Goal: Task Accomplishment & Management: Manage account settings

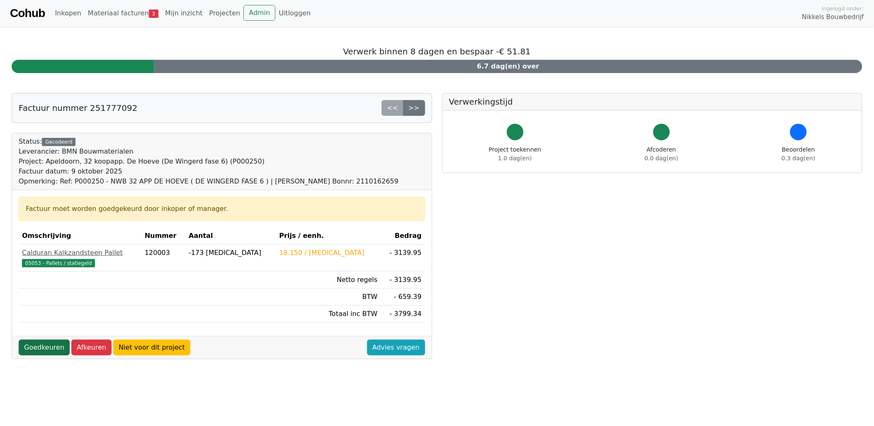
click at [45, 346] on link "Goedkeuren" at bounding box center [44, 347] width 51 height 16
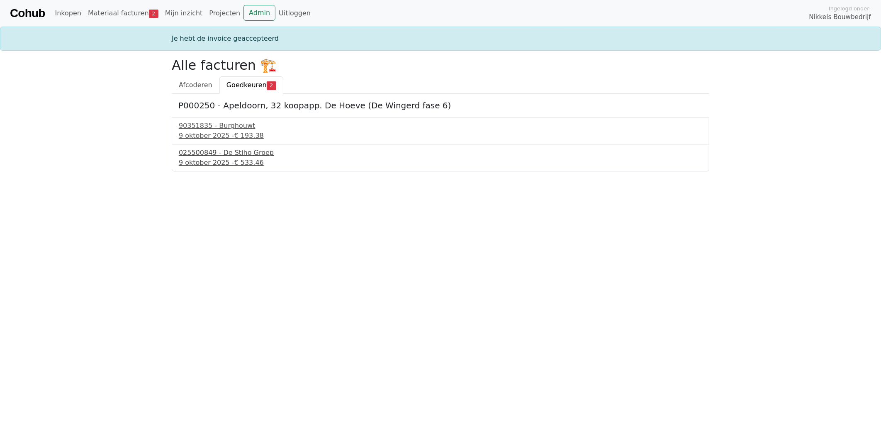
click at [239, 152] on div "025500849 - De Stiho Groep" at bounding box center [441, 153] width 524 height 10
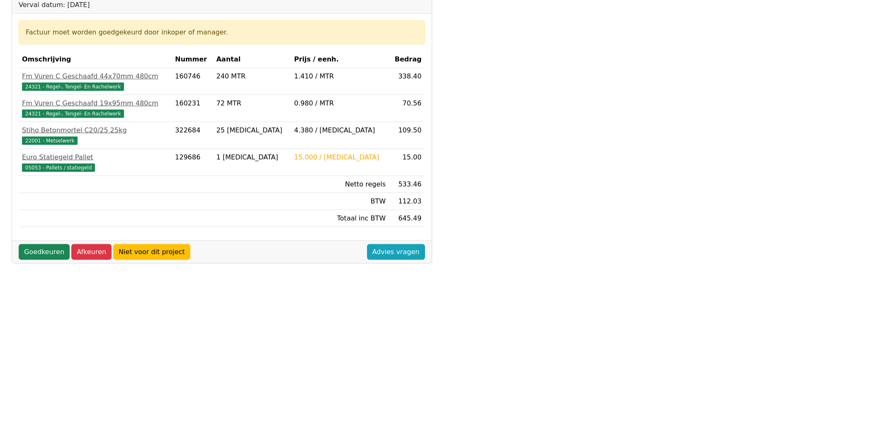
scroll to position [184, 0]
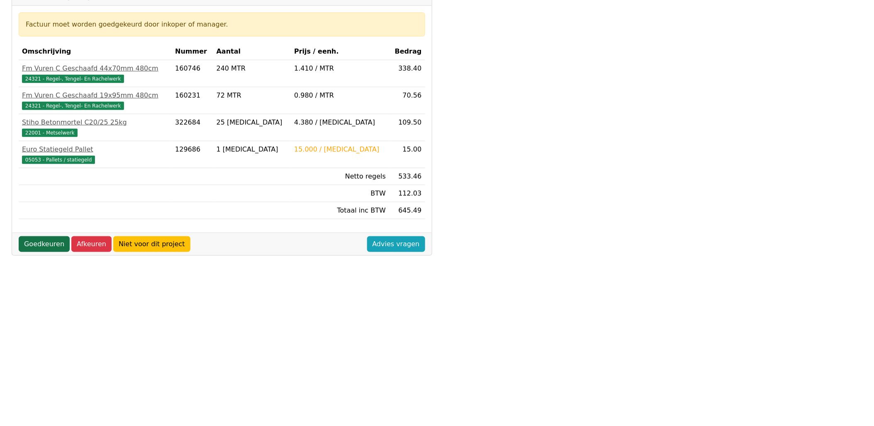
click at [32, 242] on link "Goedkeuren" at bounding box center [44, 244] width 51 height 16
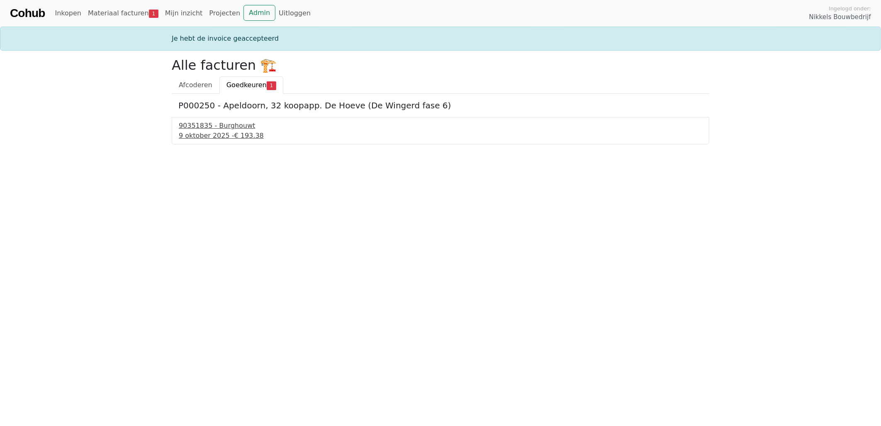
click at [213, 128] on div "90351835 - Burghouwt" at bounding box center [441, 126] width 524 height 10
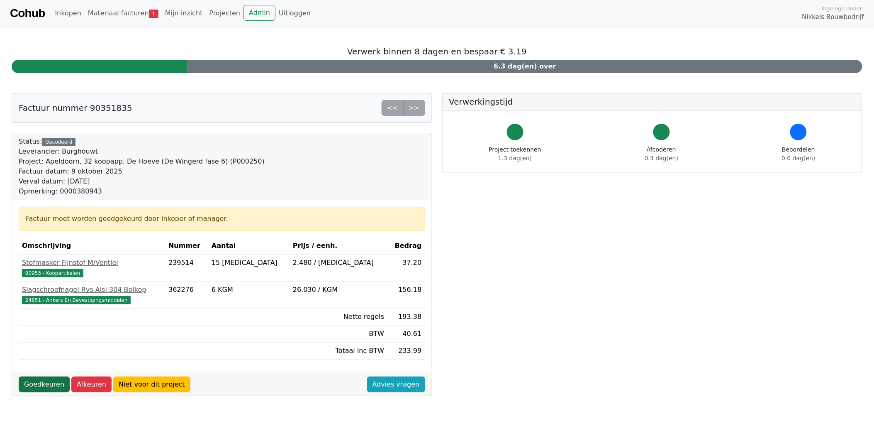
click at [32, 382] on link "Goedkeuren" at bounding box center [44, 384] width 51 height 16
